Goal: Find contact information: Find contact information

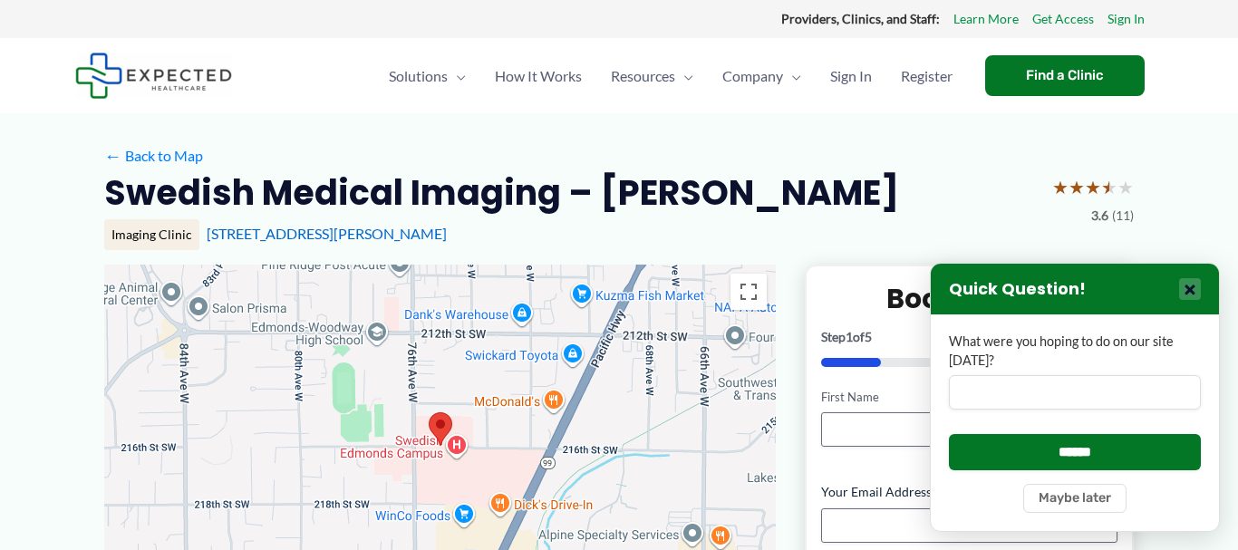
click at [1196, 296] on button "×" at bounding box center [1190, 289] width 22 height 22
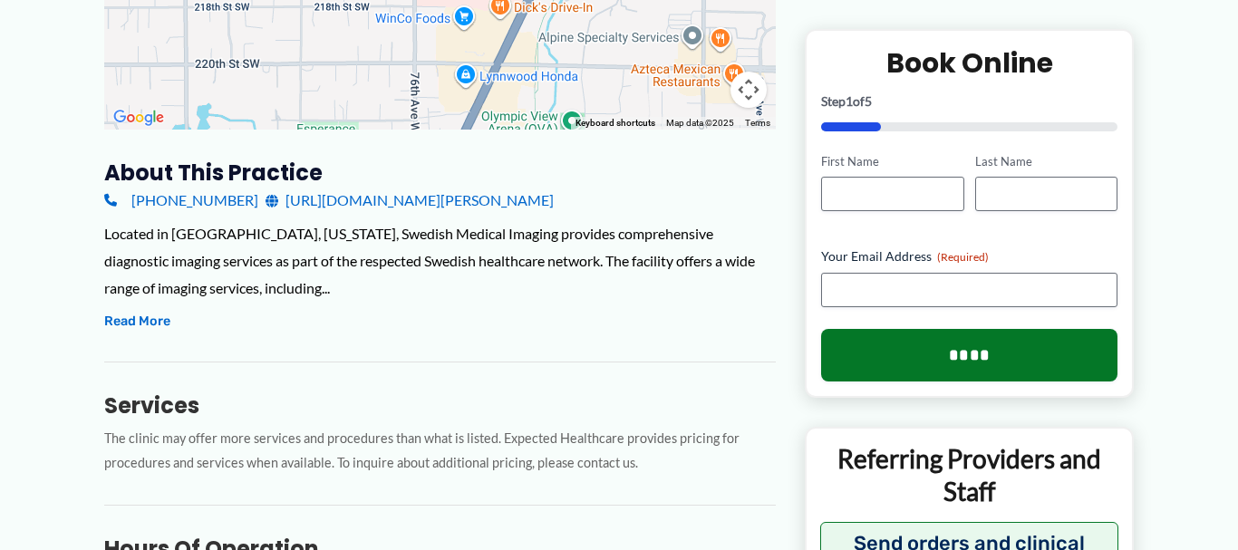
scroll to position [432, 0]
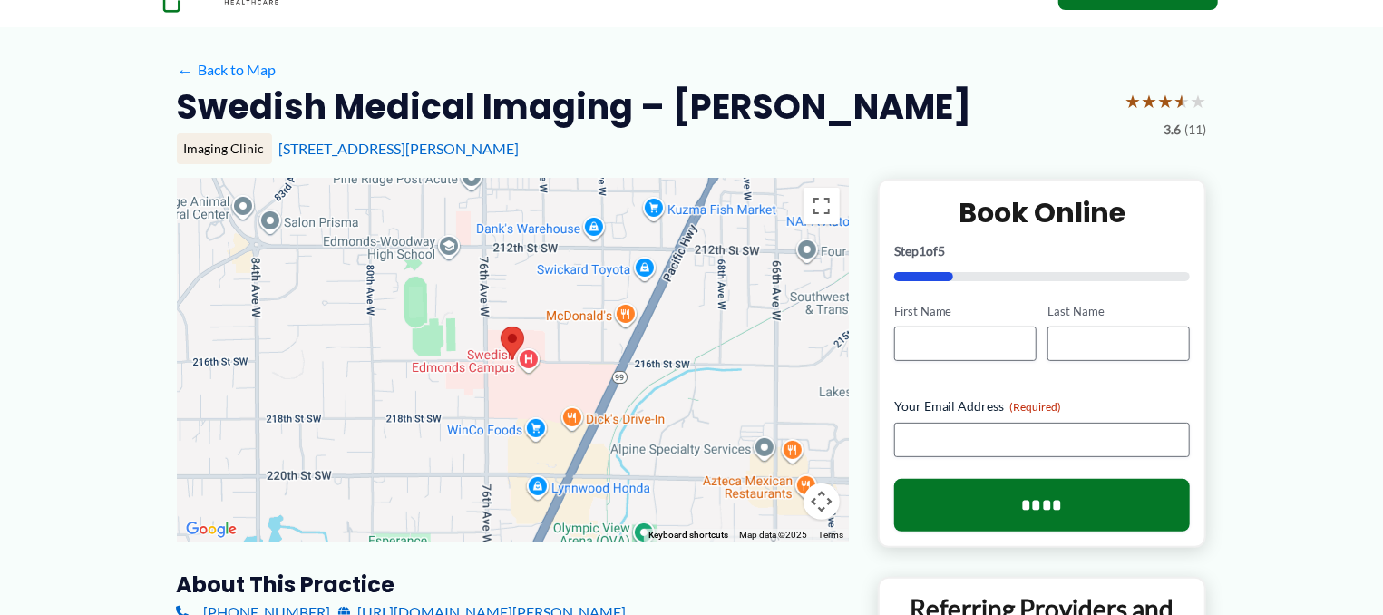
scroll to position [0, 0]
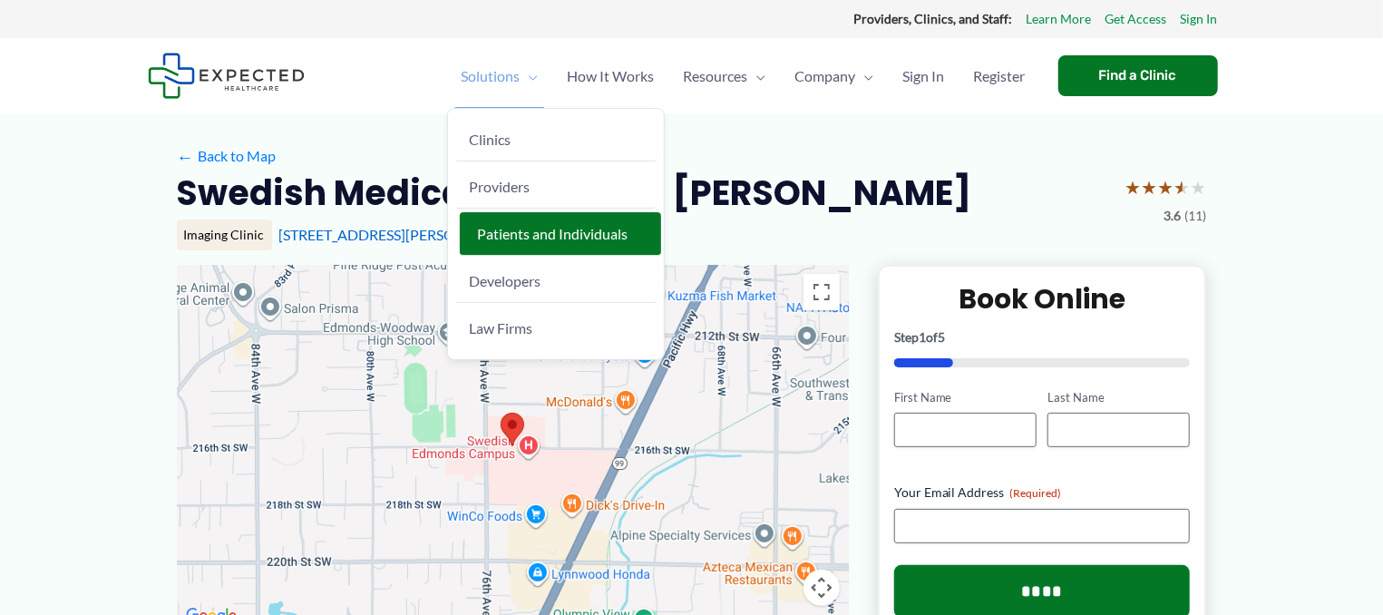
click at [528, 228] on span "Patients and Individuals" at bounding box center [553, 233] width 150 height 17
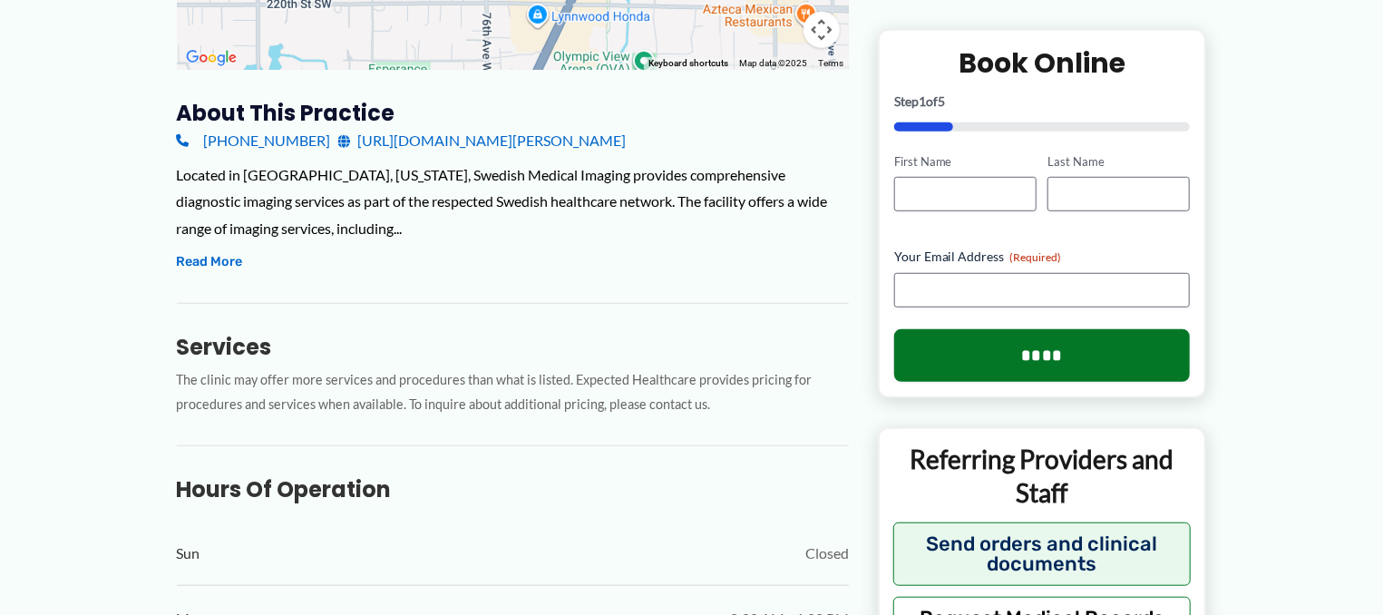
scroll to position [558, 0]
click at [544, 136] on link "[URL][DOMAIN_NAME][PERSON_NAME]" at bounding box center [482, 139] width 288 height 27
